Goal: Register for event/course

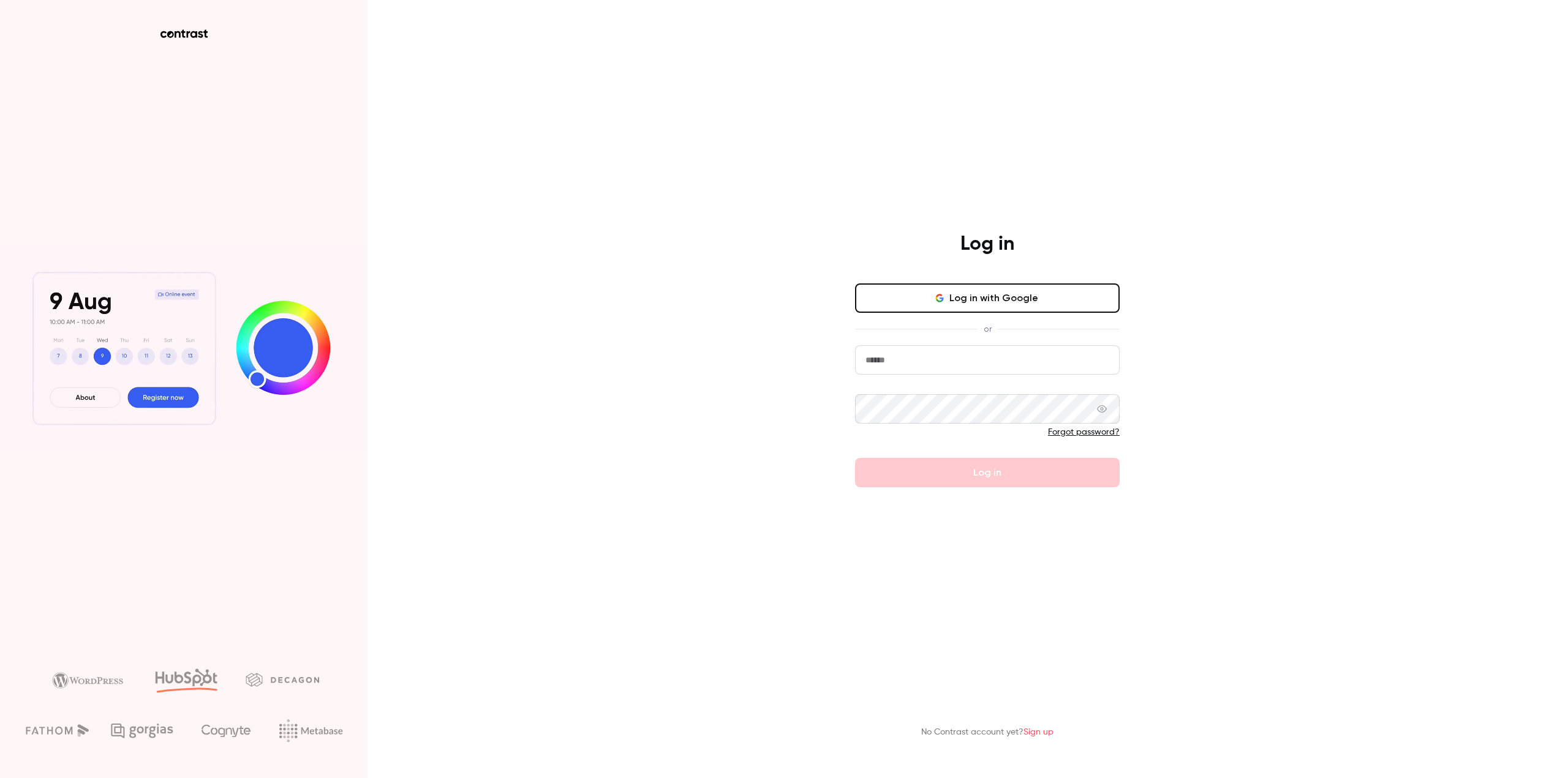
click at [1018, 305] on button "Log in with Google" at bounding box center [987, 298] width 265 height 29
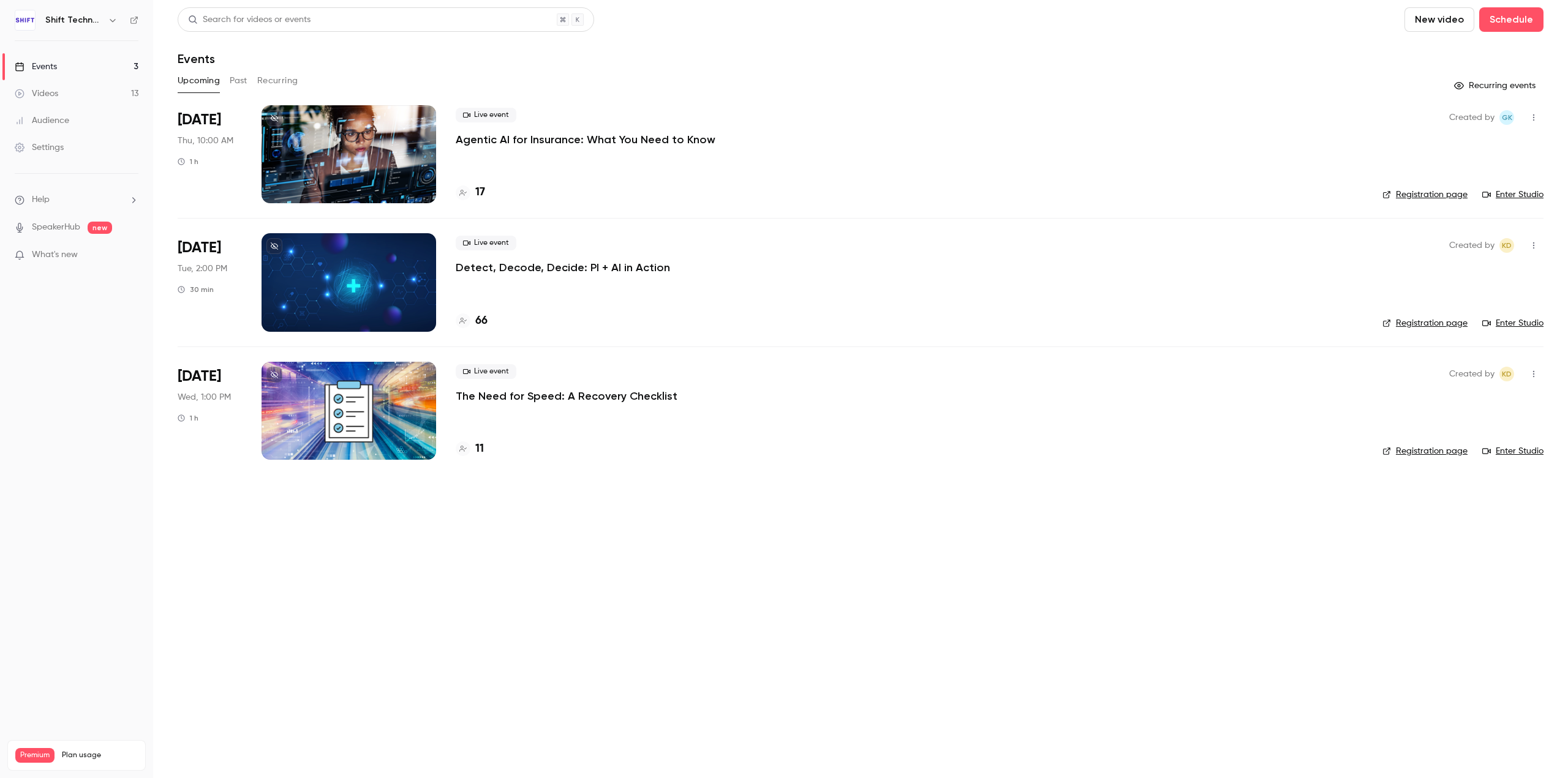
click at [589, 265] on p "Detect, Decode, Decide: PI + AI in Action" at bounding box center [563, 267] width 214 height 14
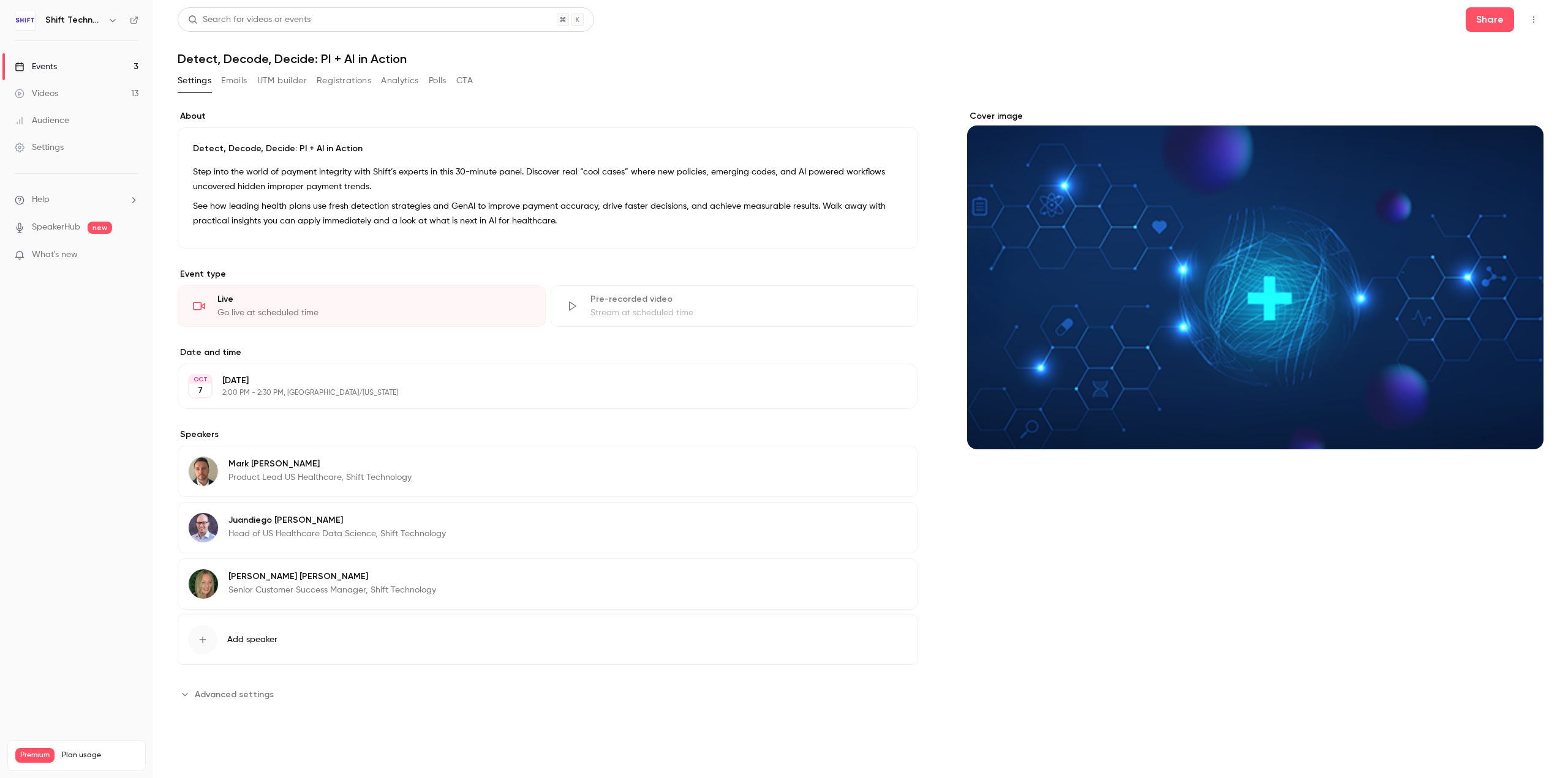
click at [65, 66] on link "Events 3" at bounding box center [77, 66] width 153 height 27
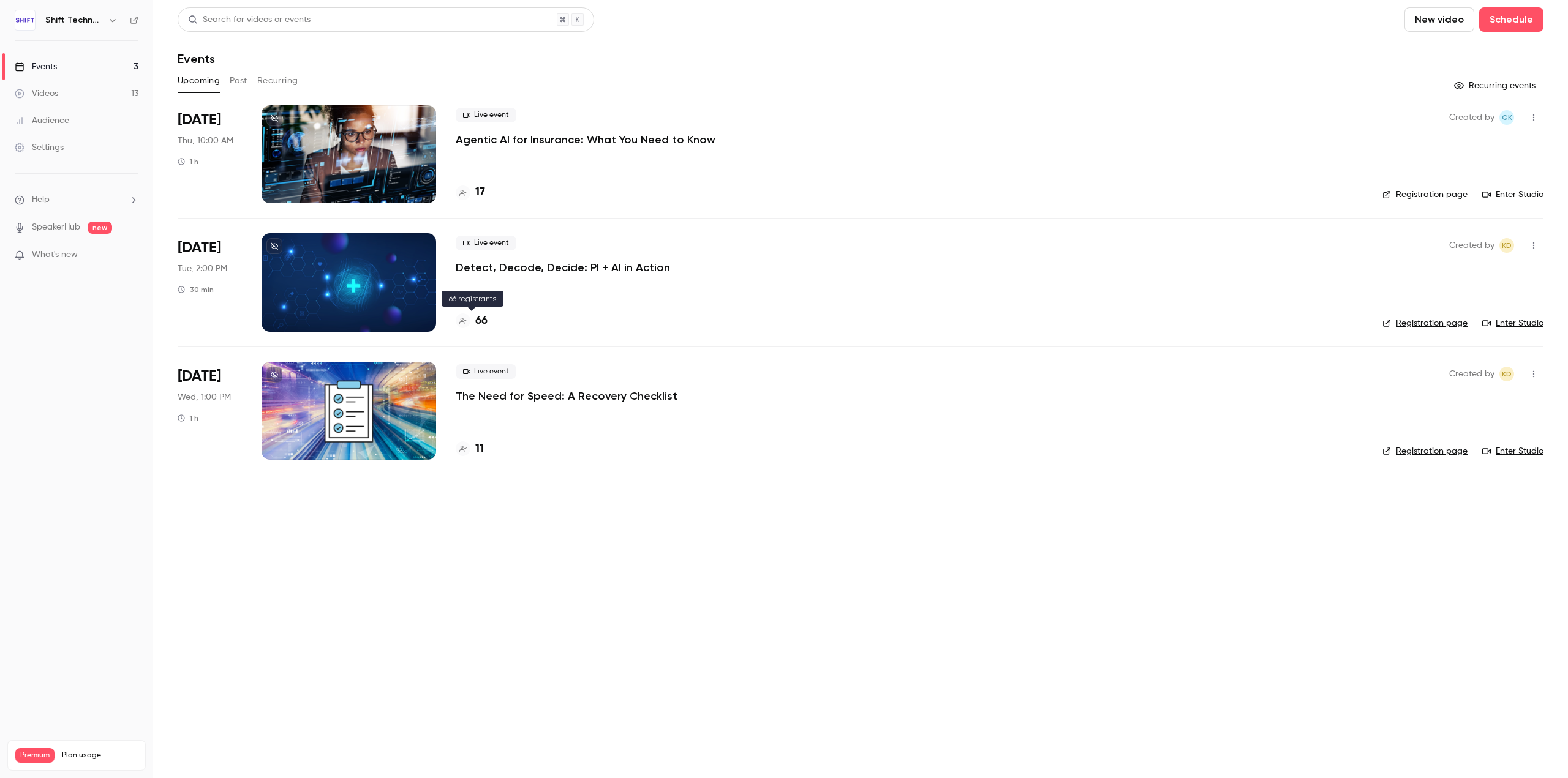
click at [479, 321] on h4 "66" at bounding box center [481, 321] width 12 height 16
